Goal: Communication & Community: Answer question/provide support

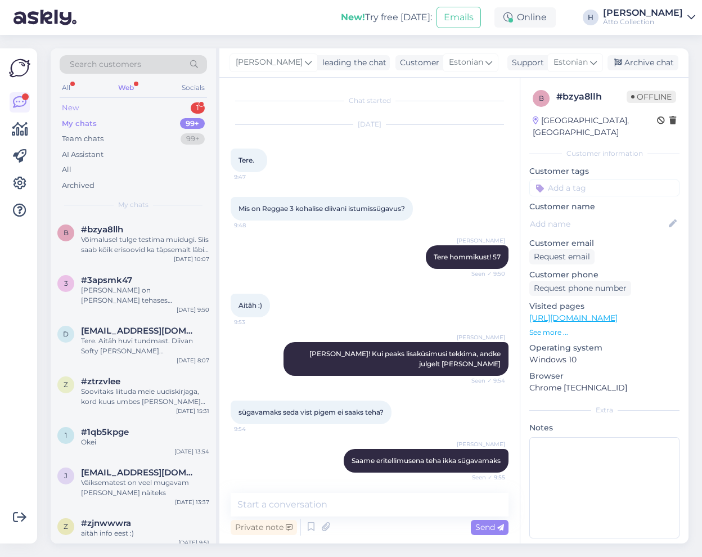
scroll to position [285, 0]
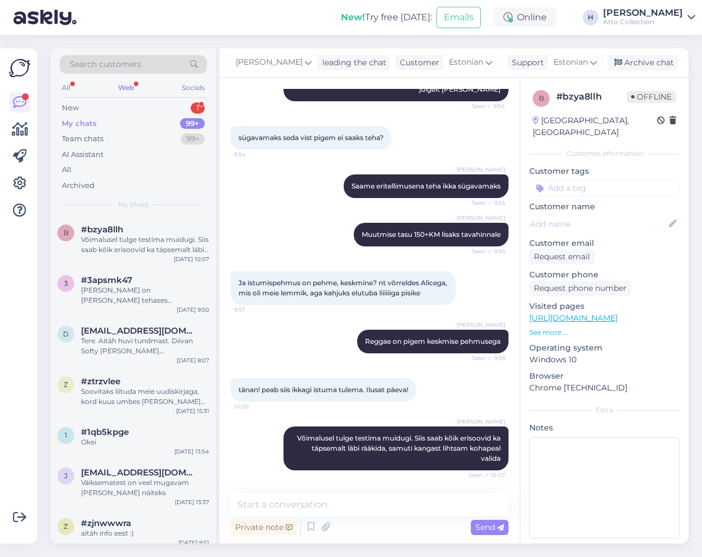
click at [131, 85] on div "Web" at bounding box center [126, 87] width 20 height 15
click at [90, 105] on div "New 1" at bounding box center [133, 108] width 147 height 16
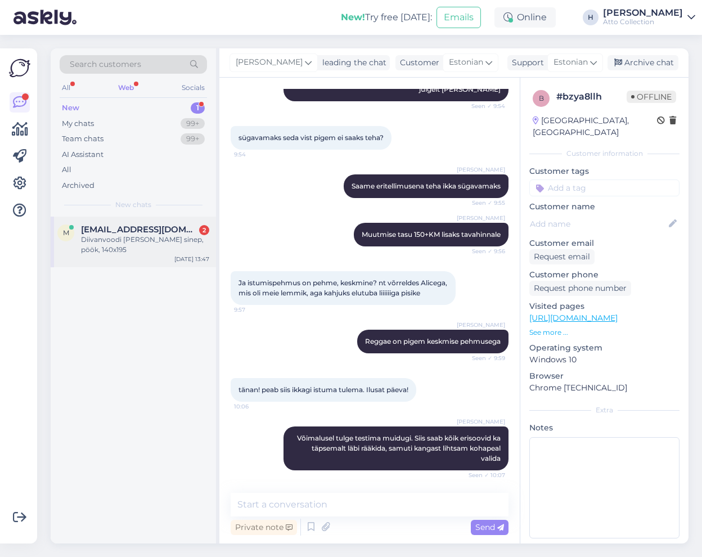
click at [112, 239] on div "Diivanvoodi [PERSON_NAME] sinep, pöök, 140x195" at bounding box center [145, 245] width 128 height 20
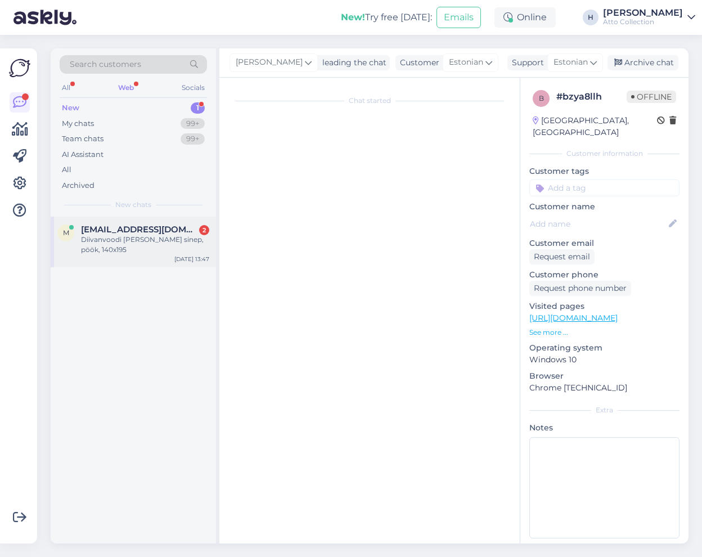
scroll to position [0, 0]
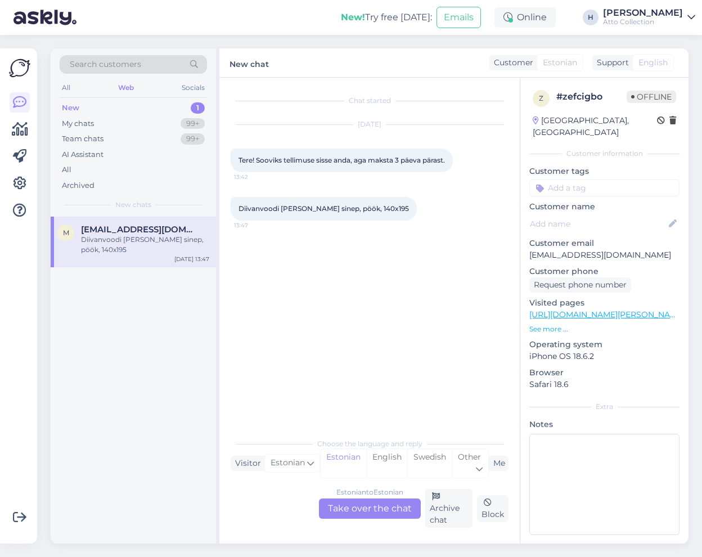
click at [370, 507] on div "Estonian to Estonian Take over the chat" at bounding box center [370, 509] width 102 height 20
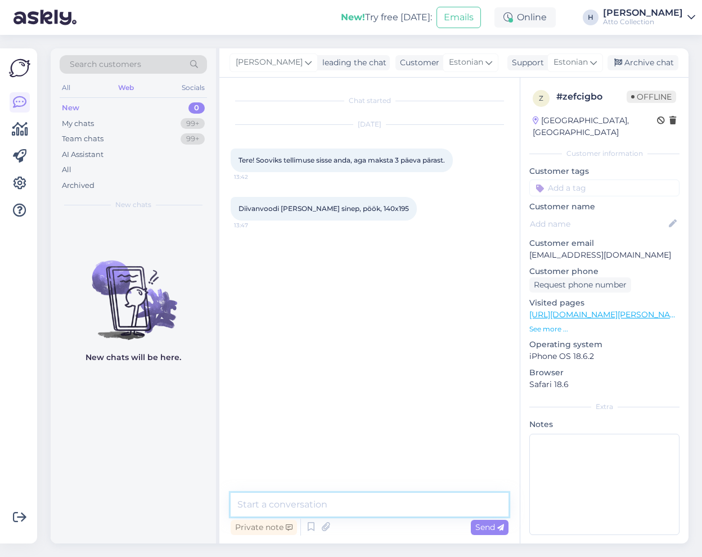
click at [304, 502] on textarea at bounding box center [370, 505] width 278 height 24
click at [303, 507] on textarea at bounding box center [370, 505] width 278 height 24
type textarea "Tere, saan panna kirja. Töösse paneme siiski [PERSON_NAME] tasumist"
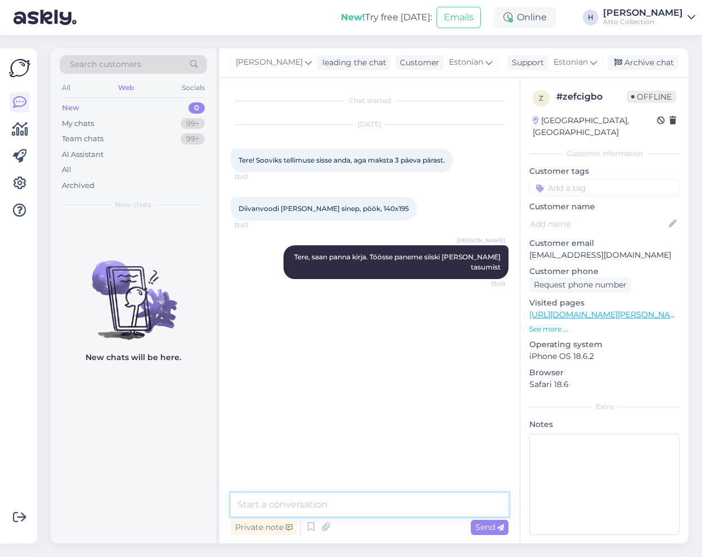
click at [311, 506] on textarea at bounding box center [370, 505] width 278 height 24
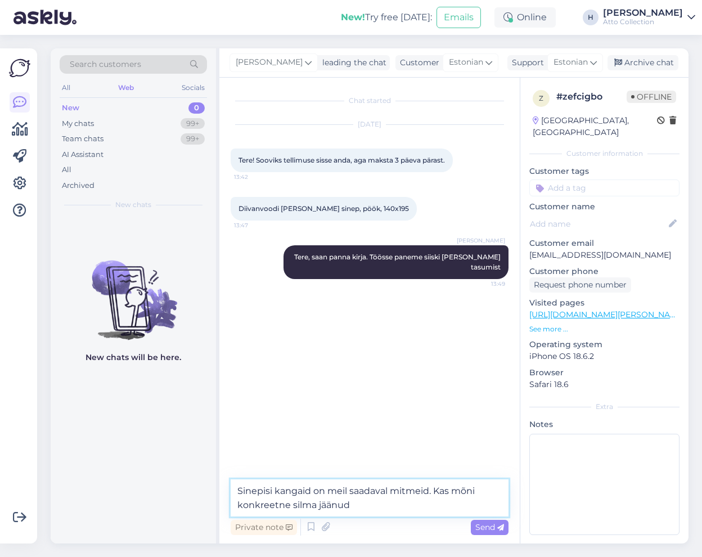
type textarea "Sinepisi kangaid on meil saadaval mitmeid. Kas mõni konkreetne silma jäänud?"
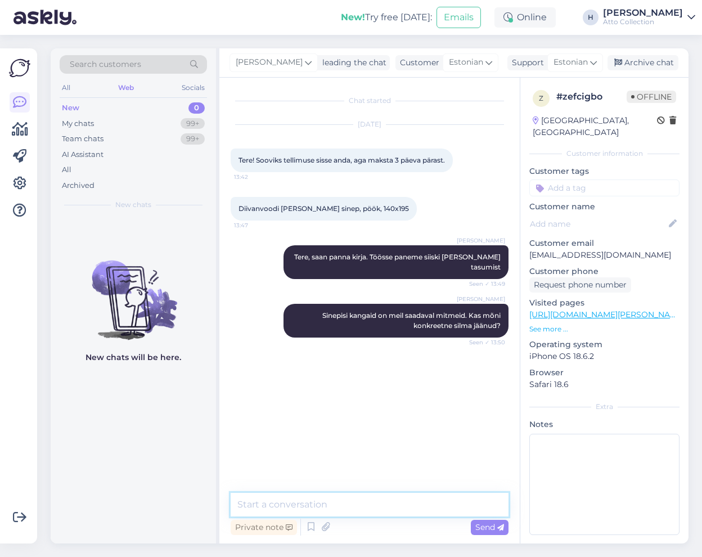
click at [333, 504] on textarea at bounding box center [370, 505] width 278 height 24
click at [328, 499] on textarea at bounding box center [370, 505] width 278 height 24
